Goal: Information Seeking & Learning: Learn about a topic

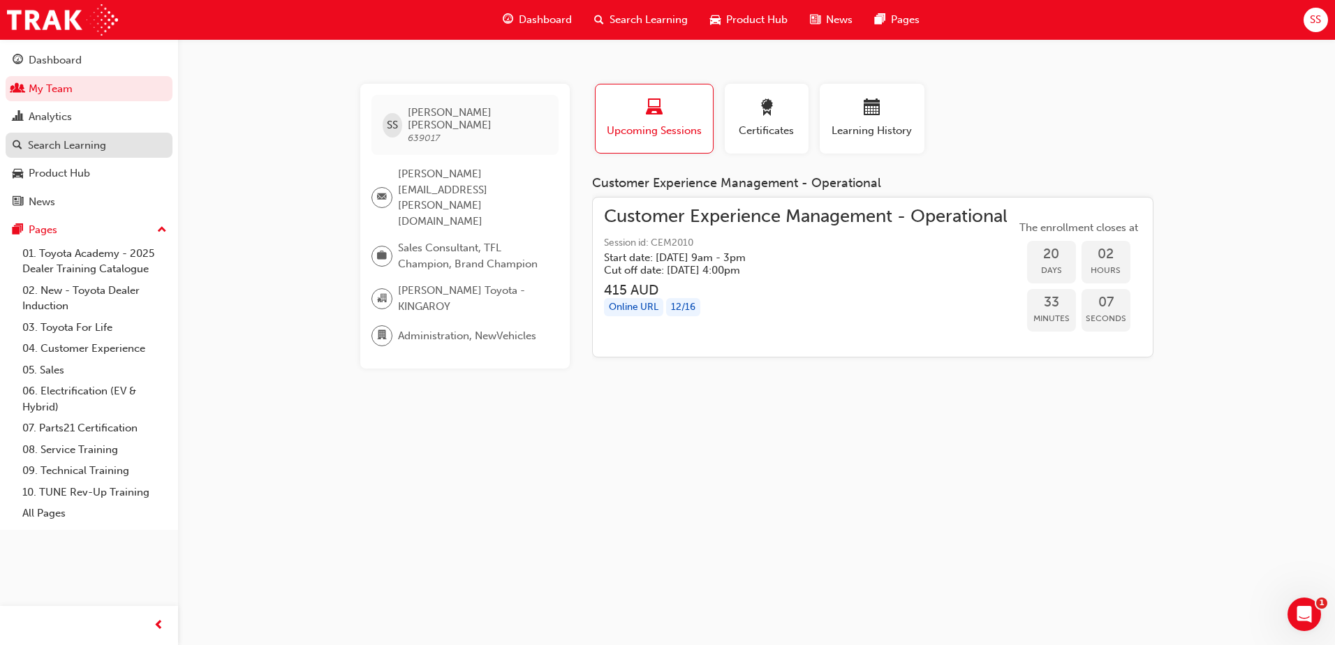
click at [66, 141] on div "Search Learning" at bounding box center [67, 146] width 78 height 16
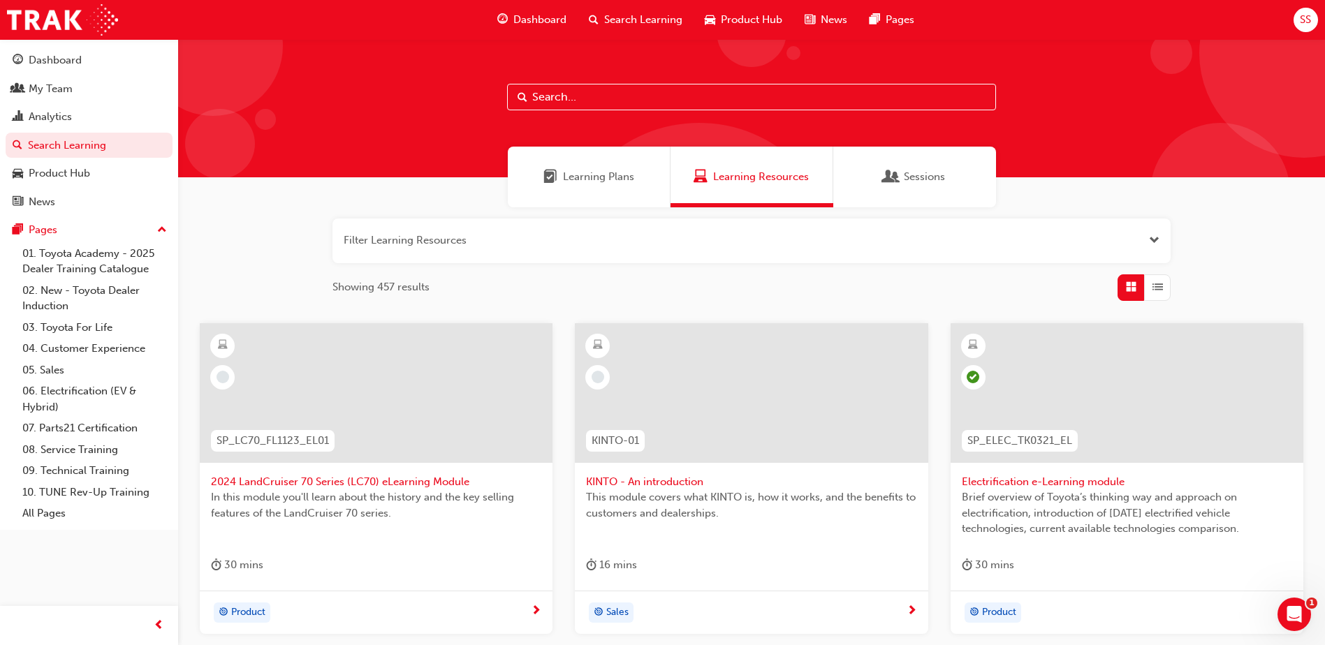
click at [578, 100] on input "text" at bounding box center [751, 97] width 489 height 27
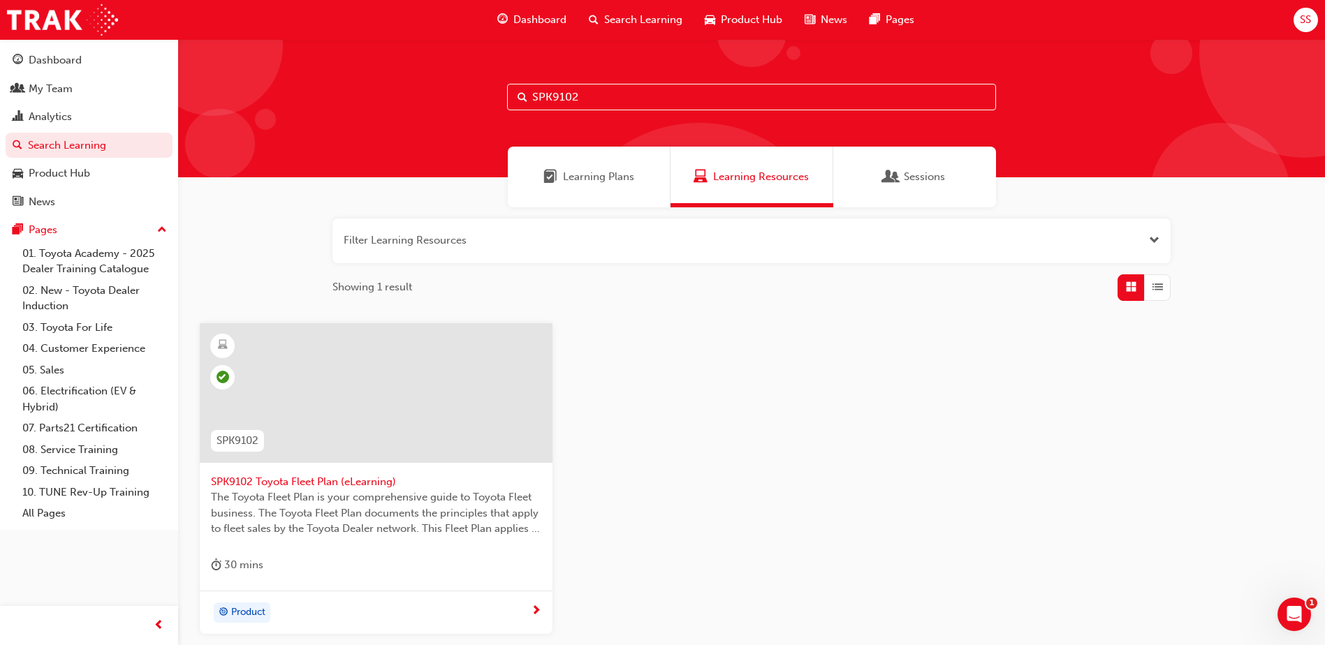
type input "SPK9102"
click at [410, 409] on div at bounding box center [376, 393] width 353 height 140
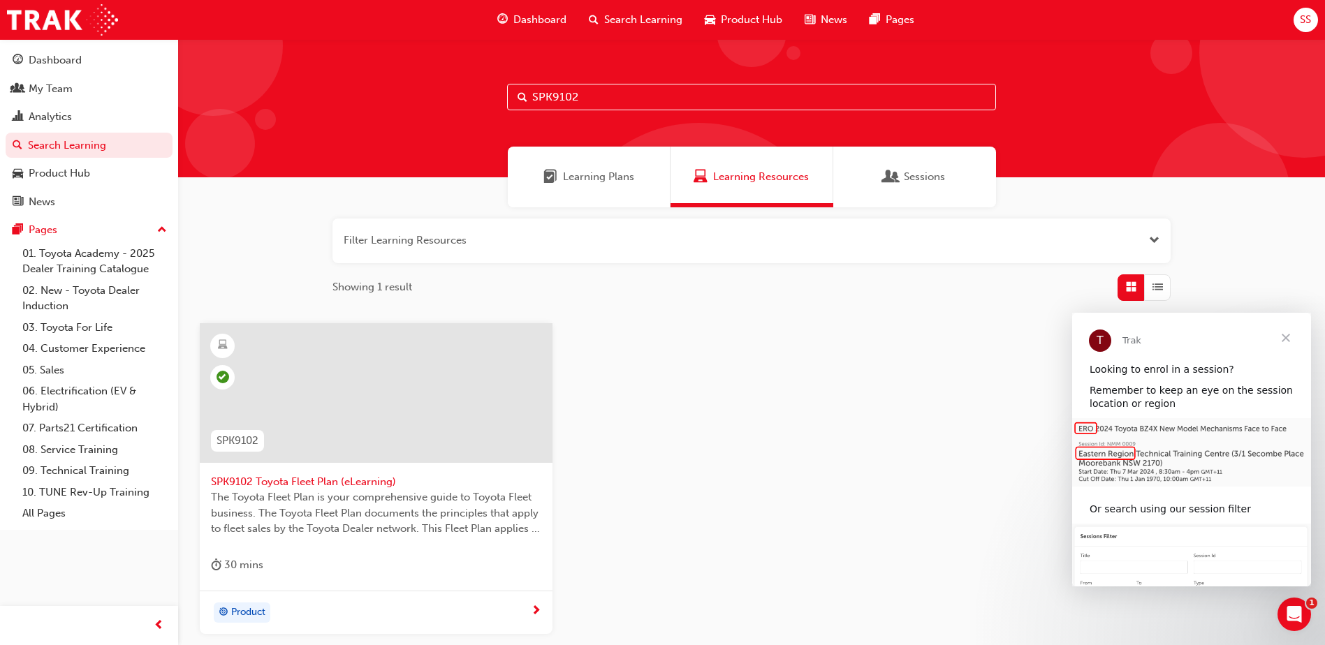
click at [603, 94] on input "SPK9102" at bounding box center [751, 97] width 489 height 27
type input "SPK9103"
click at [352, 453] on div at bounding box center [376, 393] width 353 height 140
